Goal: Information Seeking & Learning: Learn about a topic

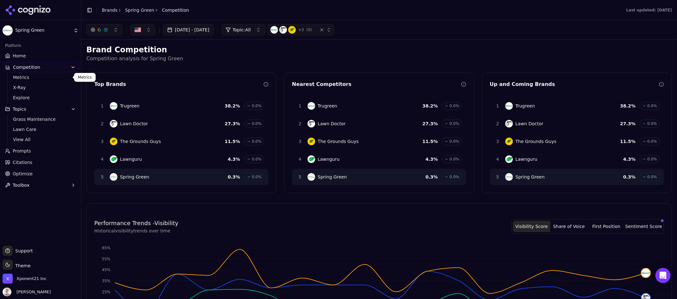
click at [29, 112] on button "Topics" at bounding box center [41, 109] width 76 height 10
click at [30, 111] on button "Topics" at bounding box center [41, 109] width 76 height 10
click at [26, 137] on span "View All" at bounding box center [40, 140] width 55 height 6
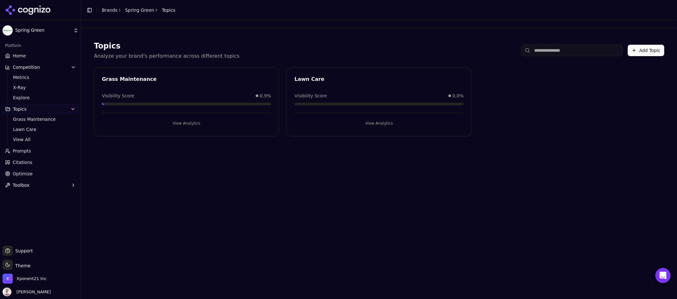
click at [371, 123] on button "View Analytics" at bounding box center [379, 123] width 169 height 10
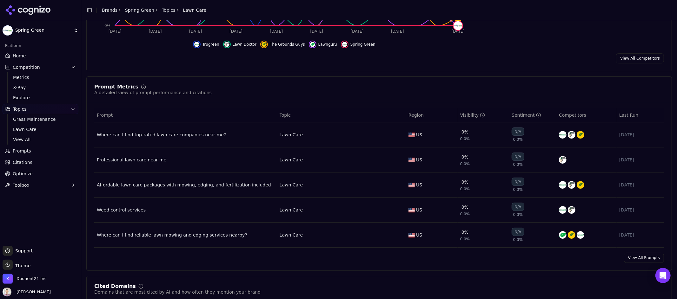
scroll to position [174, 0]
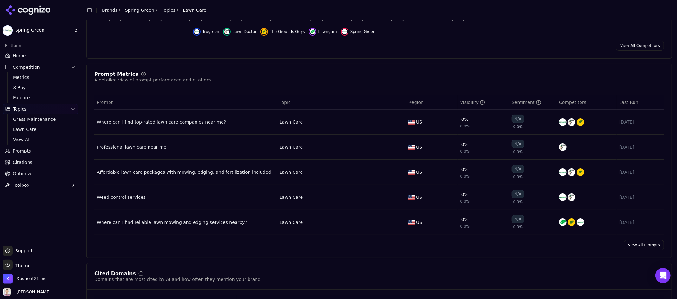
click at [637, 250] on link "View All Prompts" at bounding box center [644, 245] width 40 height 10
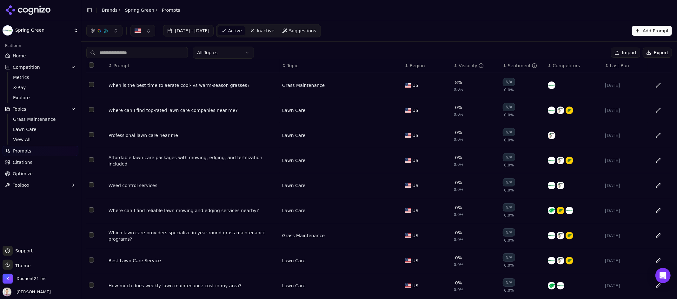
click at [657, 53] on button "Export" at bounding box center [657, 53] width 29 height 10
click at [652, 53] on button "Export" at bounding box center [657, 53] width 29 height 10
click at [596, 6] on header "Toggle Sidebar Brands Spring Green Prompts" at bounding box center [379, 10] width 596 height 20
click at [653, 87] on button "Data table" at bounding box center [658, 85] width 10 height 10
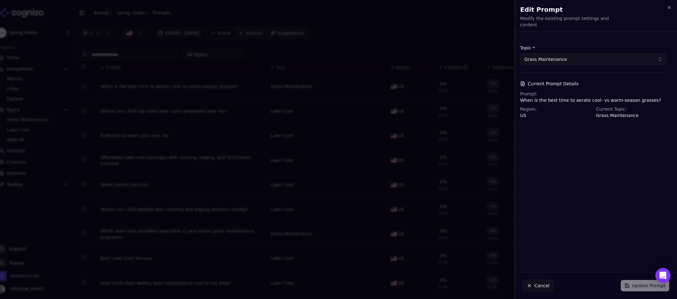
click at [617, 98] on p "When is the best time to aerate cool- vs warm-season grasses?" at bounding box center [593, 100] width 147 height 6
click at [670, 10] on h2 "Edit Prompt" at bounding box center [596, 9] width 152 height 9
click at [669, 8] on icon "button" at bounding box center [669, 7] width 3 height 3
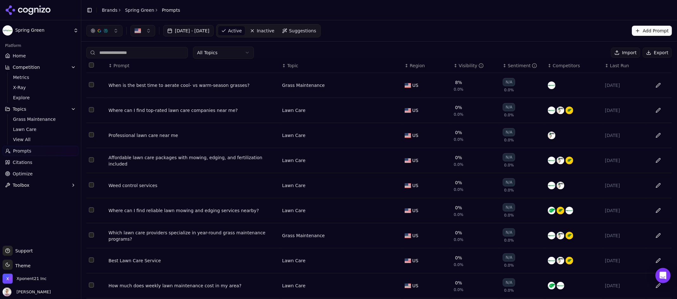
click at [462, 82] on td "8% 0.0%" at bounding box center [475, 85] width 49 height 25
click at [138, 84] on div "When is the best time to aerate cool- vs warm-season grasses?" at bounding box center [193, 85] width 169 height 6
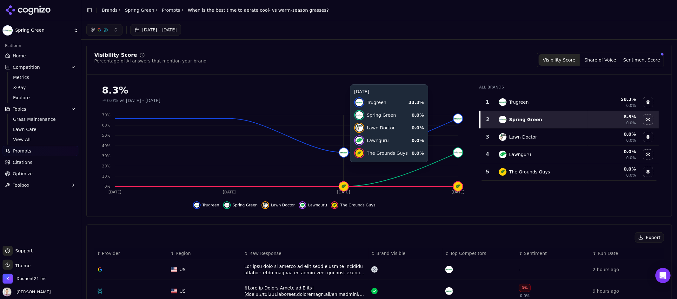
scroll to position [121, 0]
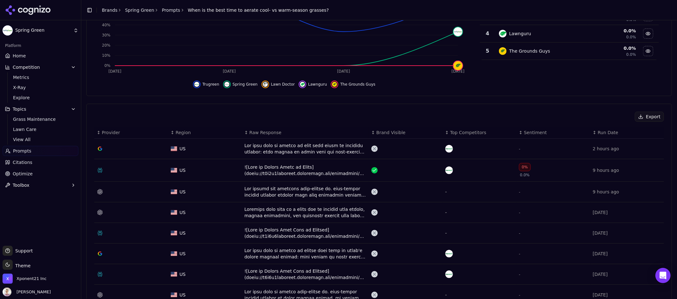
click at [289, 148] on div "Data table" at bounding box center [305, 149] width 122 height 13
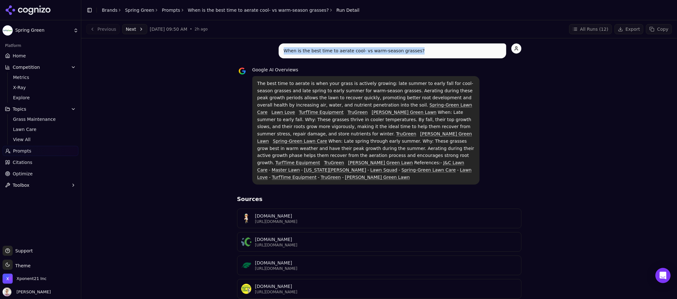
drag, startPoint x: 428, startPoint y: 50, endPoint x: 267, endPoint y: 47, distance: 160.3
click at [267, 47] on div "When is the best time to aerate cool- vs warm-season grasses?" at bounding box center [379, 50] width 284 height 15
click at [171, 13] on div "Toggle Sidebar Brands Spring Green Prompts When is the best time to aerate cool…" at bounding box center [222, 10] width 283 height 9
click at [170, 12] on link "Prompts" at bounding box center [171, 10] width 18 height 6
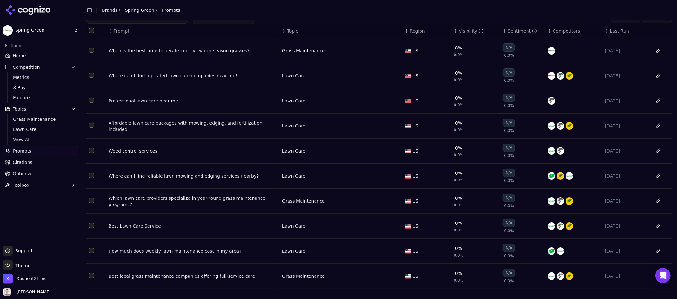
scroll to position [37, 0]
click at [155, 228] on div "Best Lawn Care Service" at bounding box center [193, 226] width 169 height 6
